Goal: Task Accomplishment & Management: Manage account settings

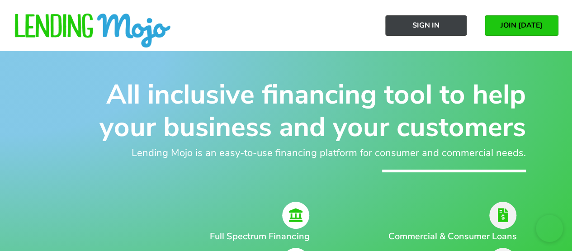
click at [423, 33] on link "Sign In" at bounding box center [425, 25] width 81 height 20
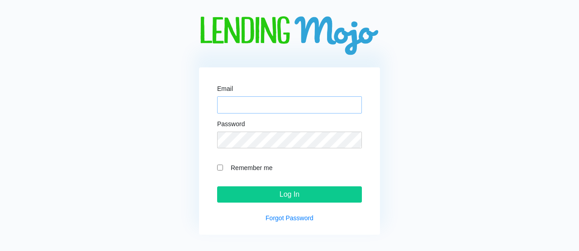
click at [284, 107] on input "Email" at bounding box center [289, 104] width 145 height 17
type input "albert@lendingmojo.com"
click at [287, 191] on input "Log In" at bounding box center [289, 194] width 145 height 16
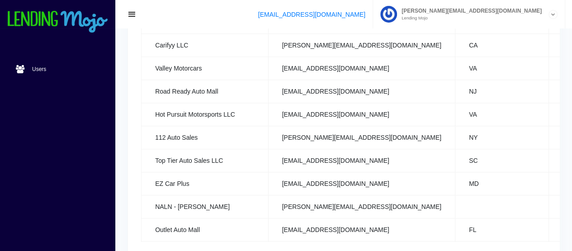
scroll to position [488, 0]
